Goal: Information Seeking & Learning: Understand process/instructions

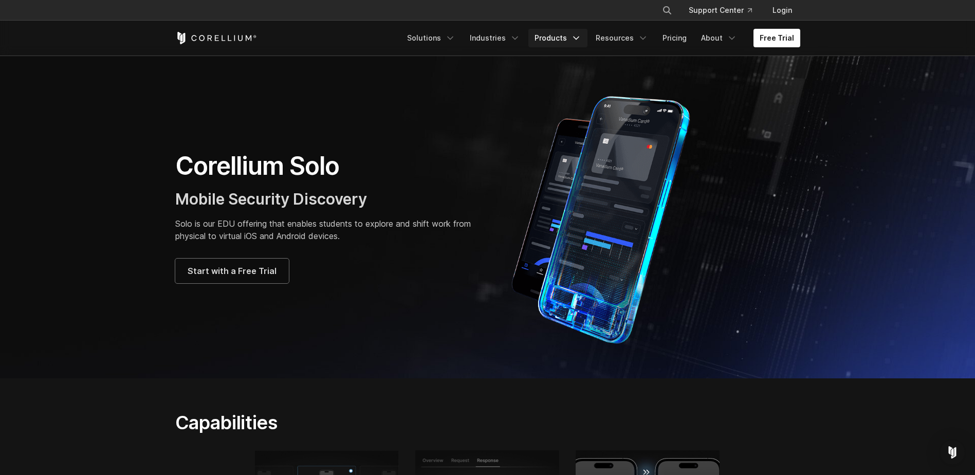
click at [570, 43] on link "Products" at bounding box center [558, 38] width 59 height 19
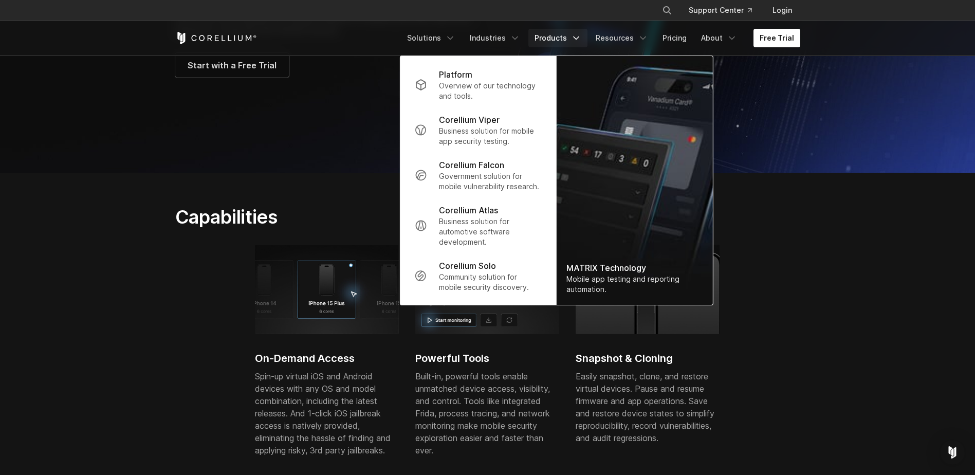
click at [330, 270] on img at bounding box center [327, 289] width 144 height 89
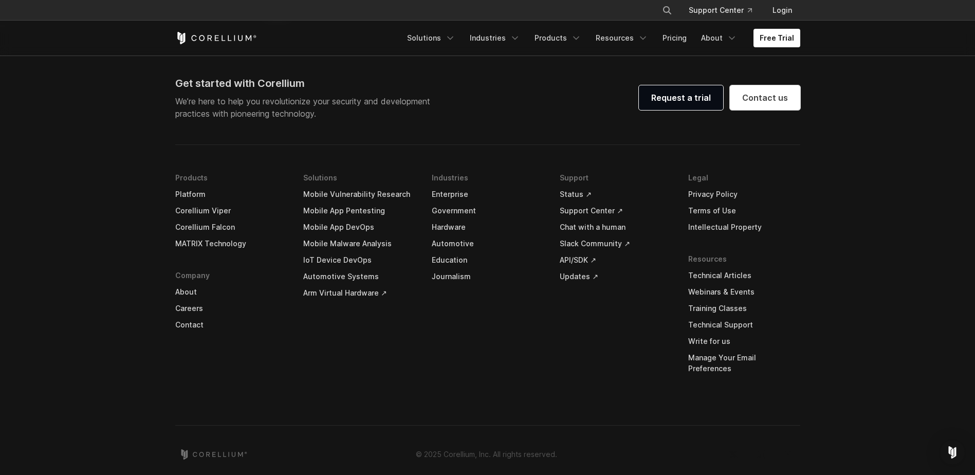
scroll to position [2128, 0]
click at [708, 205] on link "Terms of Use" at bounding box center [744, 209] width 112 height 16
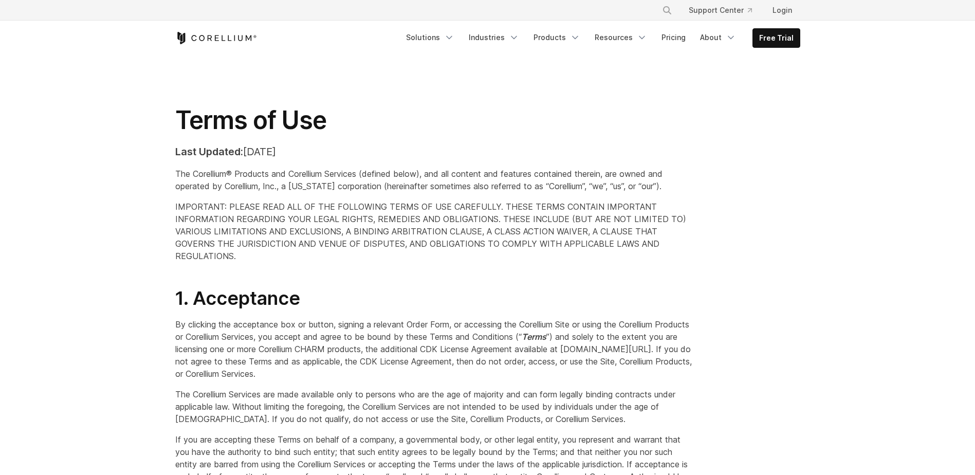
click at [478, 219] on span "IMPORTANT: PLEASE READ ALL OF THE FOLLOWING TERMS OF USE CAREFULLY. THESE TERMS…" at bounding box center [430, 232] width 511 height 60
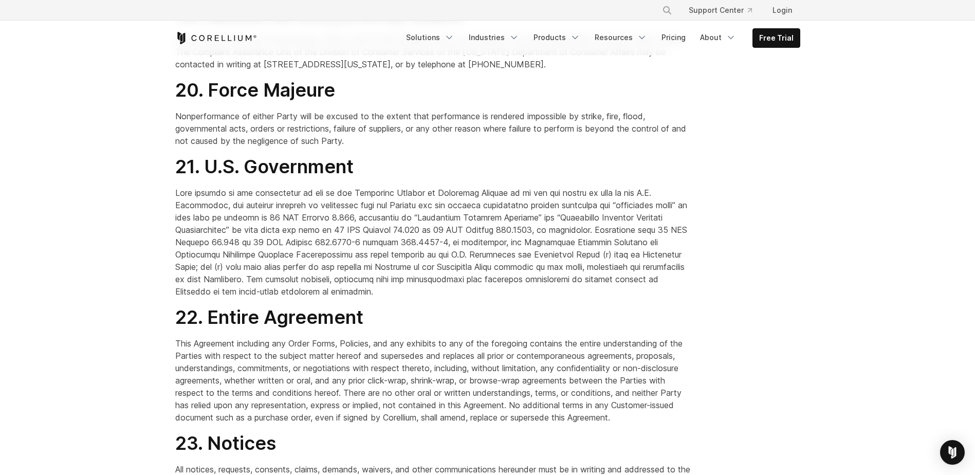
scroll to position [6941, 0]
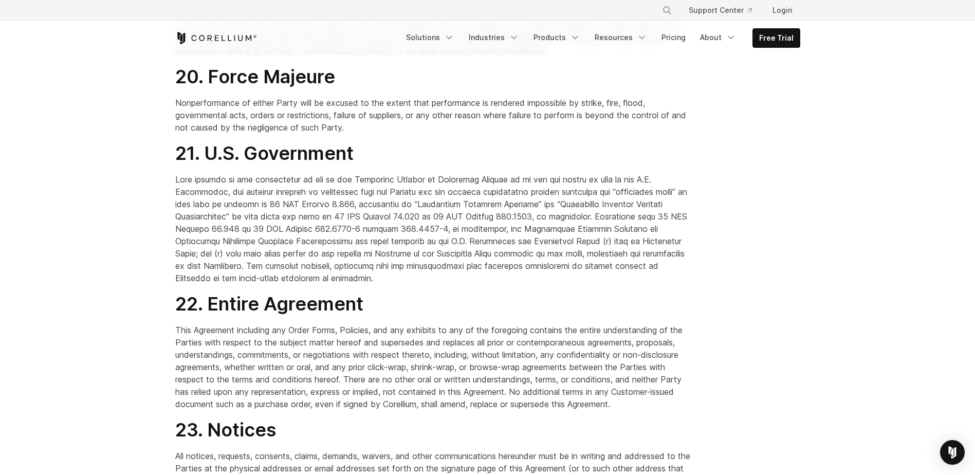
drag, startPoint x: 198, startPoint y: 151, endPoint x: 621, endPoint y: 163, distance: 422.8
click at [621, 57] on p "Under [US_STATE] Civil Code Section 1789.3, [US_STATE] Website users are entitl…" at bounding box center [434, 38] width 518 height 37
drag, startPoint x: 621, startPoint y: 163, endPoint x: 378, endPoint y: 180, distance: 243.8
click at [378, 88] on h2 "20. Force Majeure" at bounding box center [434, 76] width 518 height 23
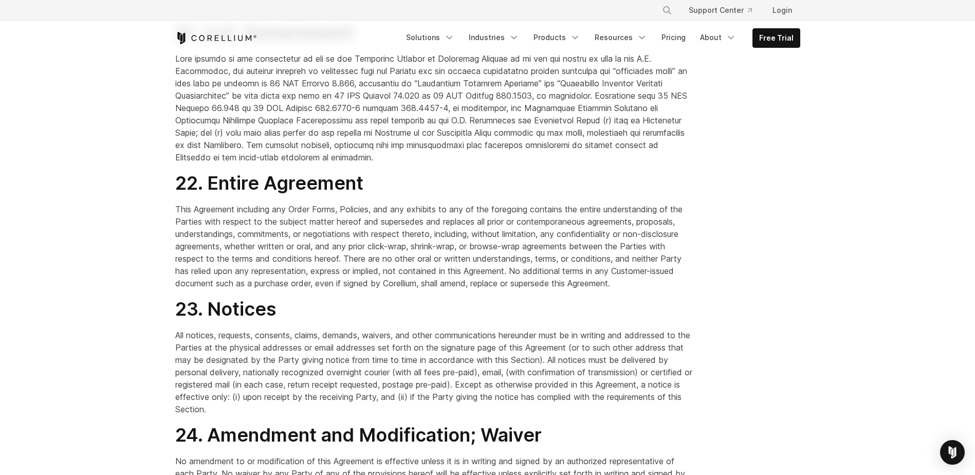
scroll to position [7044, 0]
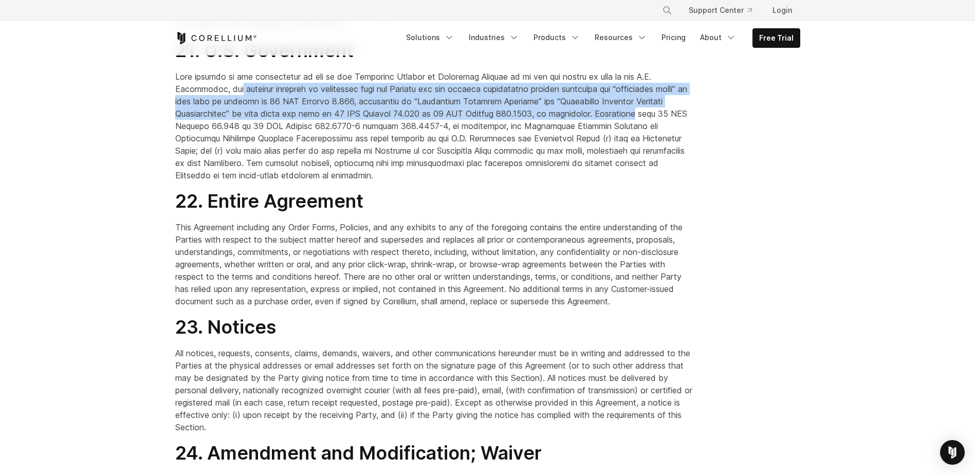
drag, startPoint x: 242, startPoint y: 200, endPoint x: 704, endPoint y: 227, distance: 462.6
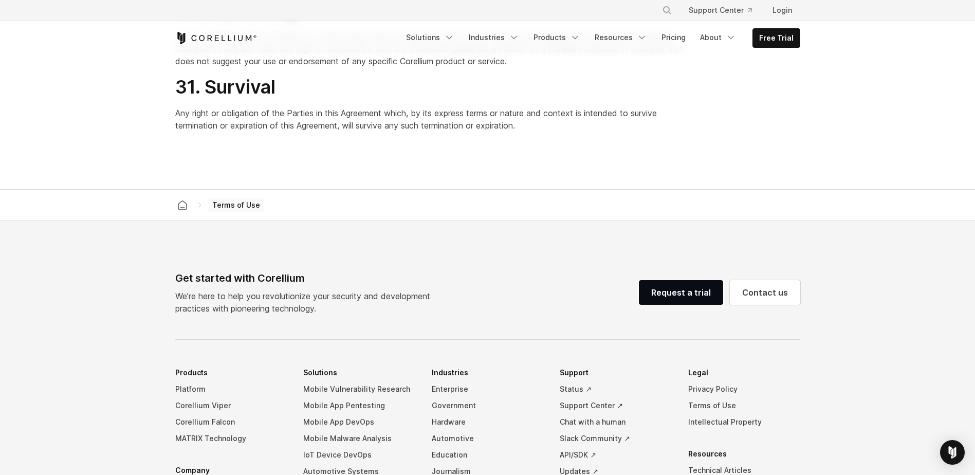
scroll to position [8073, 0]
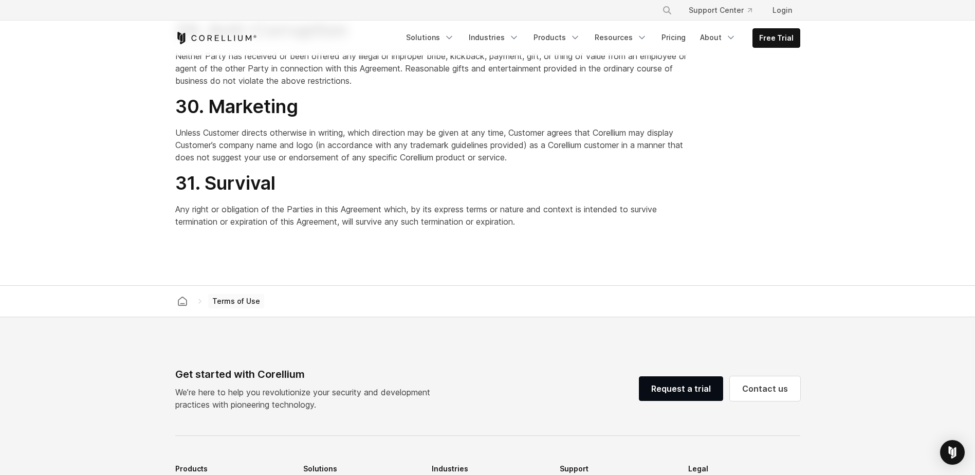
click at [464, 42] on h2 "29. Anti-Corruption" at bounding box center [434, 30] width 518 height 23
